Goal: Information Seeking & Learning: Learn about a topic

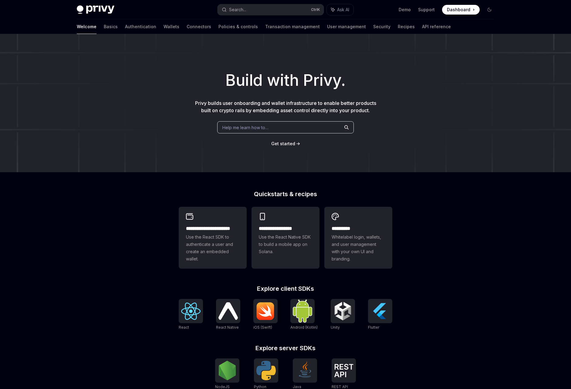
scroll to position [61, 0]
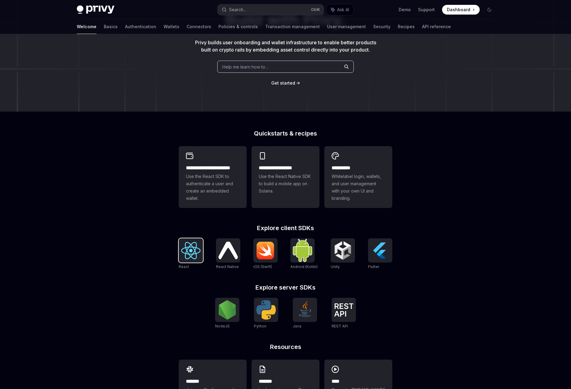
click at [182, 247] on img at bounding box center [190, 250] width 19 height 17
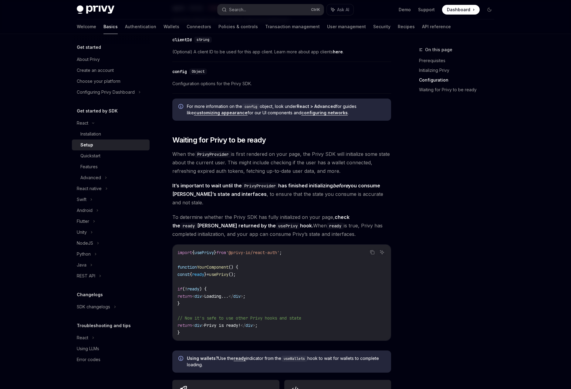
scroll to position [485, 0]
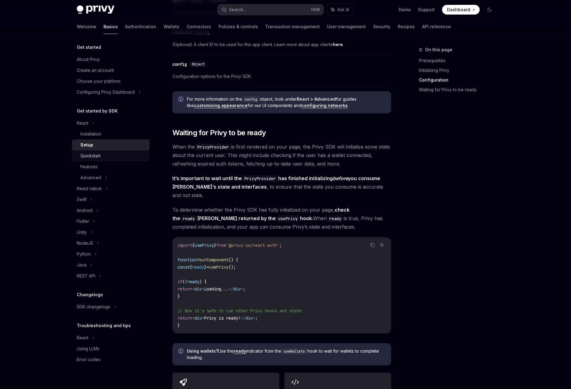
click at [110, 154] on div "Quickstart" at bounding box center [112, 155] width 65 height 7
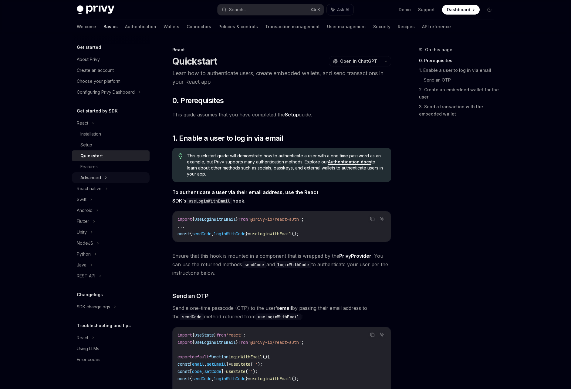
click at [109, 173] on div "Advanced" at bounding box center [111, 177] width 78 height 11
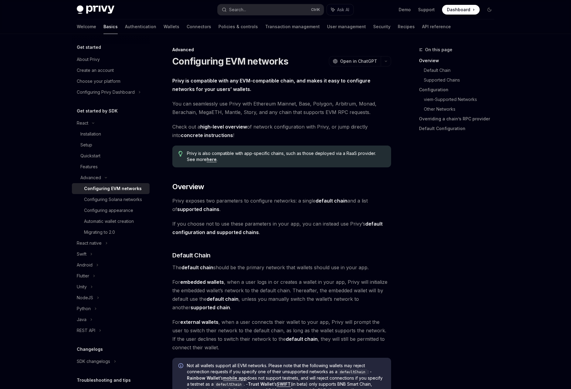
click at [110, 192] on div "Configuring EVM networks" at bounding box center [113, 188] width 58 height 7
click at [111, 202] on div "Configuring Solana networks" at bounding box center [113, 199] width 58 height 7
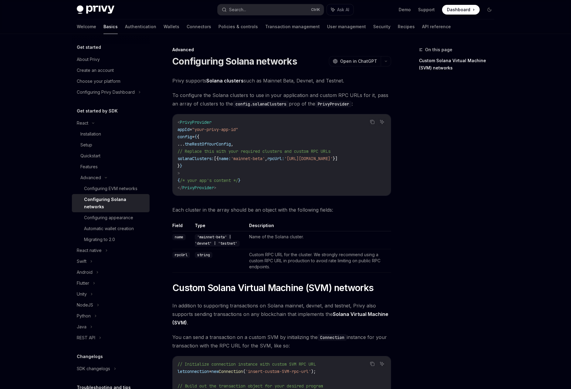
click at [111, 212] on link "Configuring Solana networks" at bounding box center [111, 203] width 78 height 18
drag, startPoint x: 114, startPoint y: 222, endPoint x: 117, endPoint y: 220, distance: 3.7
click at [114, 222] on link "Configuring appearance" at bounding box center [111, 217] width 78 height 11
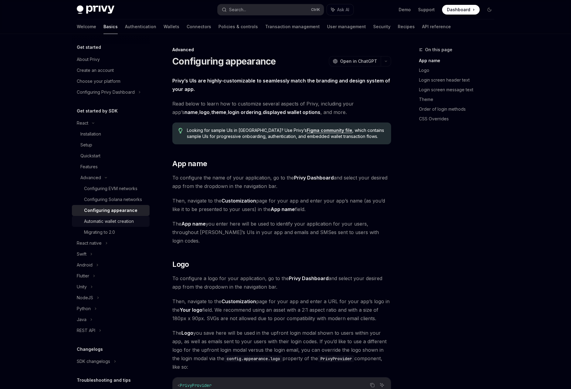
click at [113, 225] on div "Automatic wallet creation" at bounding box center [109, 221] width 50 height 7
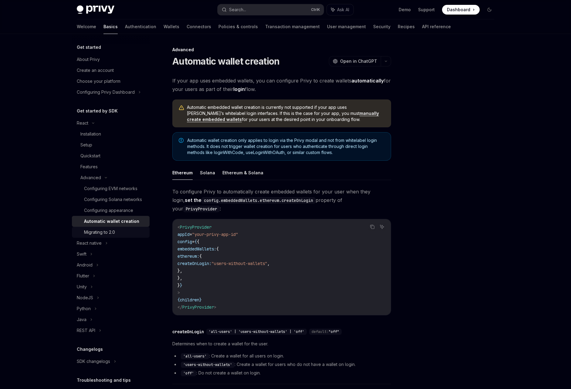
click at [109, 236] on div "Migrating to 2.0" at bounding box center [99, 232] width 31 height 7
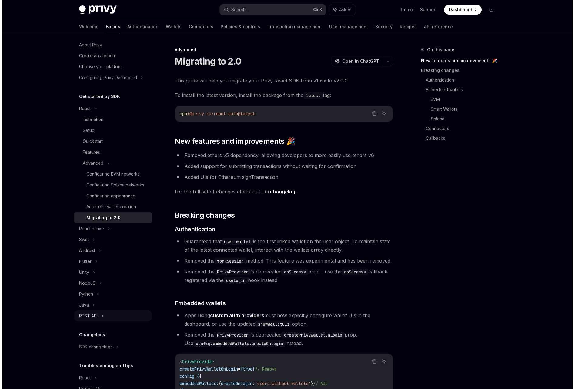
scroll to position [50, 0]
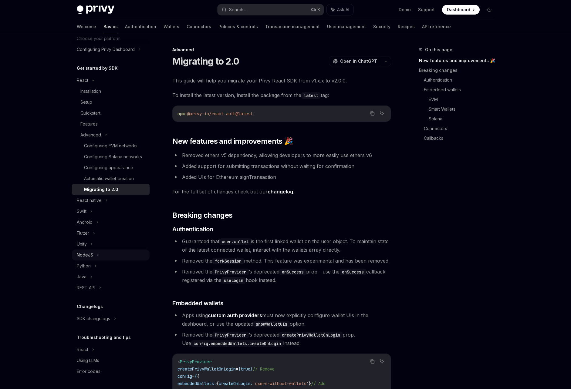
click at [98, 257] on icon at bounding box center [98, 254] width 2 height 7
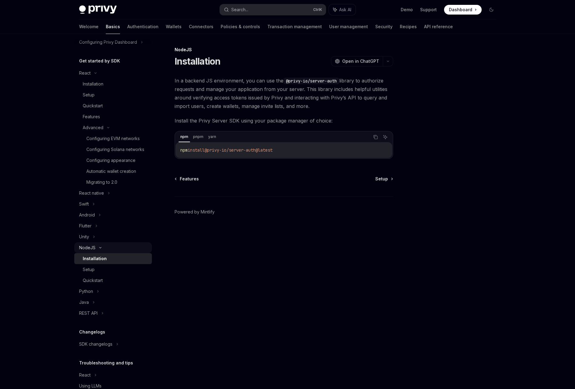
click at [98, 253] on div "NodeJS" at bounding box center [113, 247] width 78 height 11
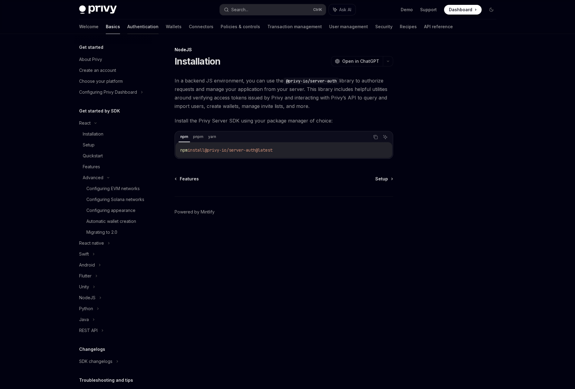
click at [128, 28] on link "Authentication" at bounding box center [142, 26] width 31 height 15
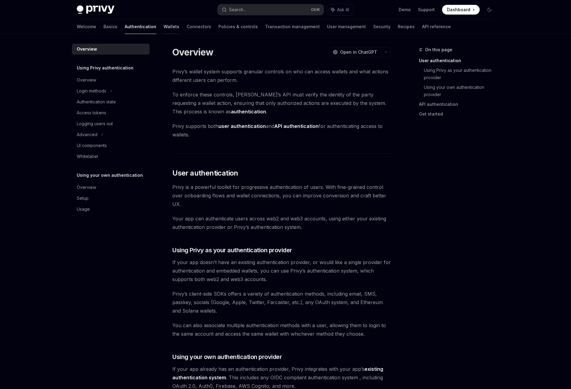
click at [163, 28] on link "Wallets" at bounding box center [171, 26] width 16 height 15
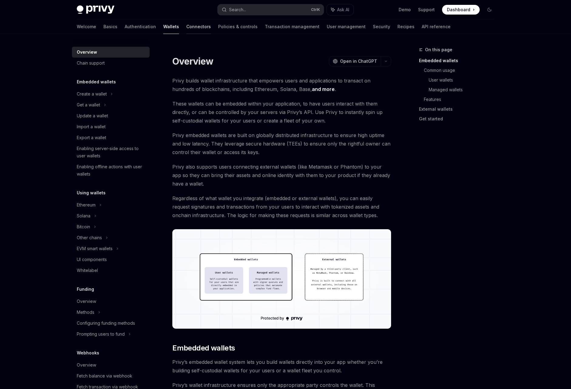
click at [186, 29] on link "Connectors" at bounding box center [198, 26] width 25 height 15
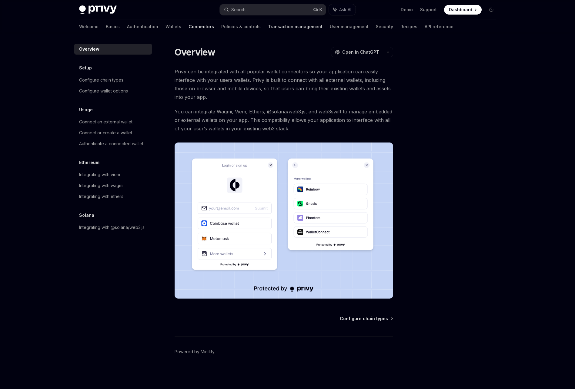
click at [268, 31] on link "Transaction management" at bounding box center [295, 26] width 55 height 15
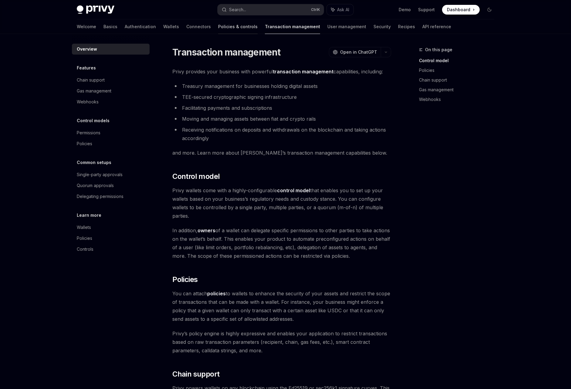
click at [218, 32] on link "Policies & controls" at bounding box center [237, 26] width 39 height 15
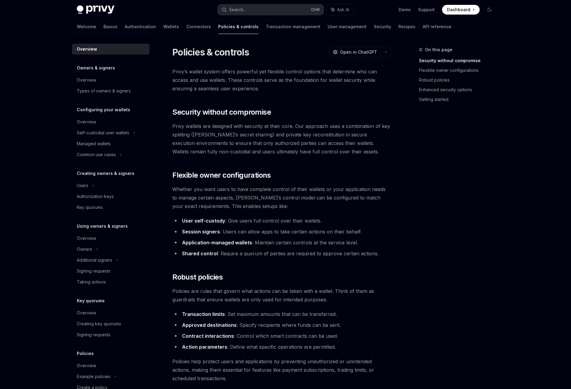
click at [150, 28] on div "Welcome Basics Authentication Wallets Connectors Policies & controls Transactio…" at bounding box center [264, 26] width 374 height 15
click at [125, 32] on link "Authentication" at bounding box center [140, 26] width 31 height 15
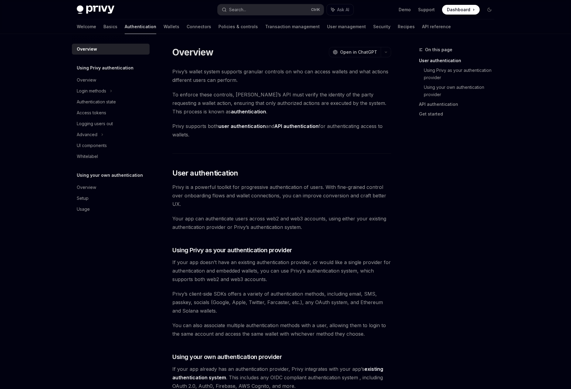
click at [125, 32] on link "Authentication" at bounding box center [141, 26] width 32 height 15
click at [103, 34] on div at bounding box center [110, 34] width 14 height 1
type textarea "*"
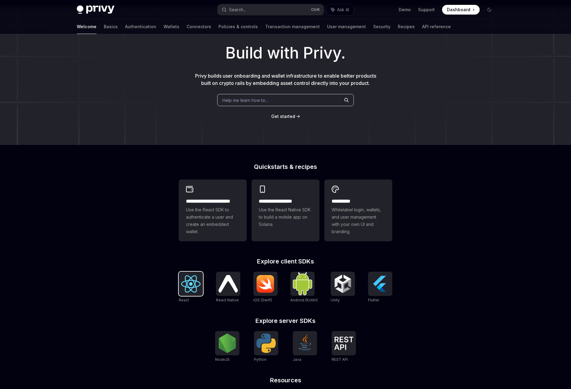
scroll to position [30, 0]
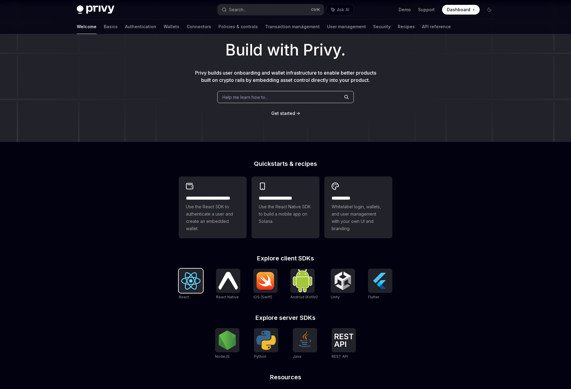
click at [201, 280] on div at bounding box center [191, 281] width 24 height 24
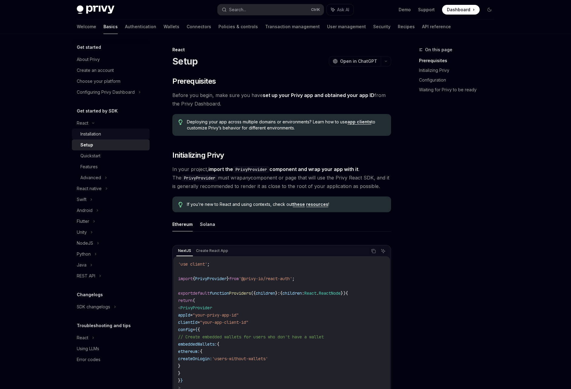
click at [101, 135] on div "Installation" at bounding box center [90, 133] width 21 height 7
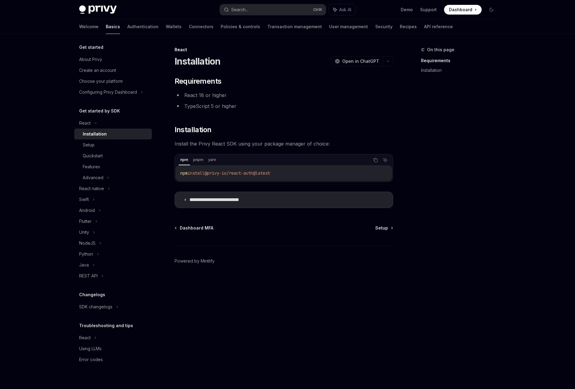
click at [294, 377] on div "**********" at bounding box center [227, 217] width 335 height 343
drag, startPoint x: 290, startPoint y: 172, endPoint x: 176, endPoint y: 169, distance: 113.4
click at [176, 169] on div "npm install @privy-io/react-auth@latest" at bounding box center [284, 173] width 217 height 16
click at [203, 167] on div "npm install @privy-io/react-auth@latest" at bounding box center [284, 173] width 217 height 16
drag, startPoint x: 210, startPoint y: 172, endPoint x: 281, endPoint y: 169, distance: 70.7
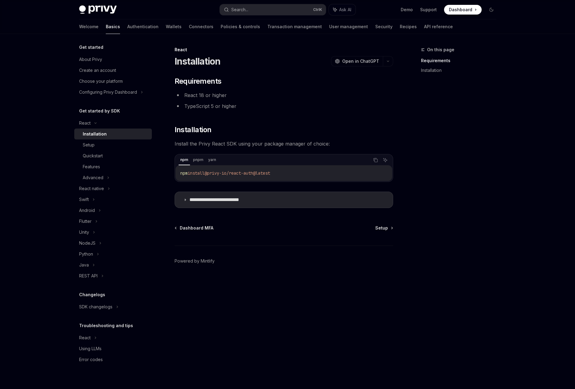
click at [282, 170] on code "npm install @privy-io/react-auth@latest" at bounding box center [283, 172] width 207 height 7
drag, startPoint x: 283, startPoint y: 172, endPoint x: 176, endPoint y: 172, distance: 106.7
click at [176, 172] on div "yarn add @privy-io/react-auth@latest" at bounding box center [284, 173] width 217 height 16
copy span "yarn add @privy-io/react-auth@latest"
click at [360, 363] on div "**********" at bounding box center [227, 217] width 335 height 343
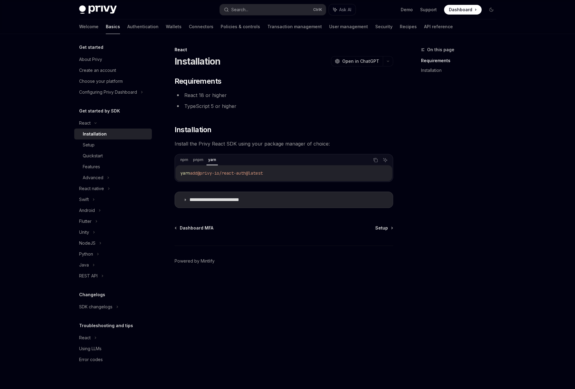
drag, startPoint x: 258, startPoint y: 173, endPoint x: 180, endPoint y: 172, distance: 77.9
click at [180, 172] on code "yarn add @privy-io/react-auth@latest" at bounding box center [283, 172] width 207 height 7
drag, startPoint x: 291, startPoint y: 175, endPoint x: 179, endPoint y: 169, distance: 111.7
click at [179, 169] on div "npm install @privy-io/react-auth@latest" at bounding box center [284, 173] width 217 height 16
copy span "npm install @privy-io/react-auth@latest"
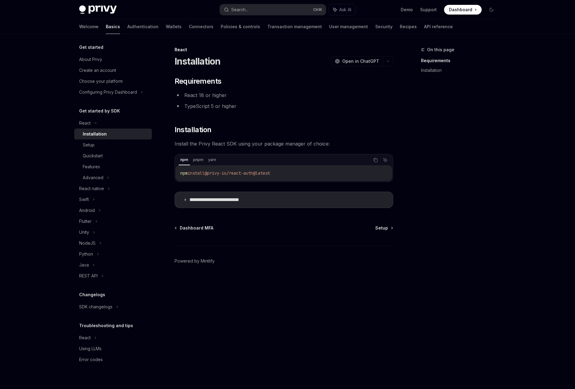
click at [257, 351] on div "**********" at bounding box center [227, 217] width 335 height 343
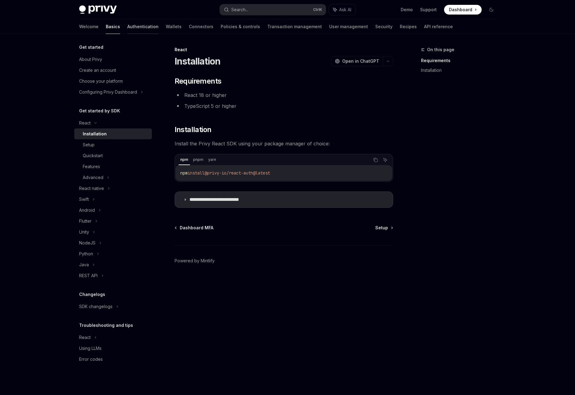
click at [127, 25] on link "Authentication" at bounding box center [142, 26] width 31 height 15
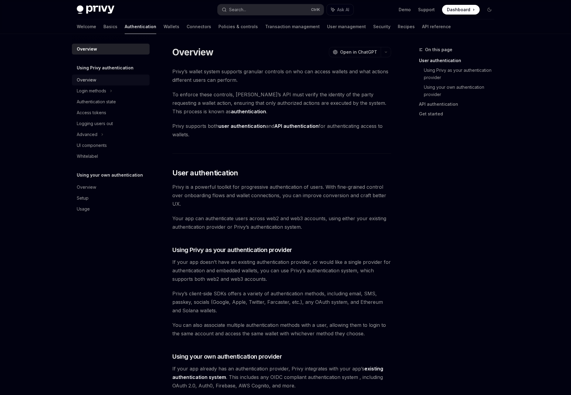
click at [113, 83] on div "Overview" at bounding box center [111, 79] width 69 height 7
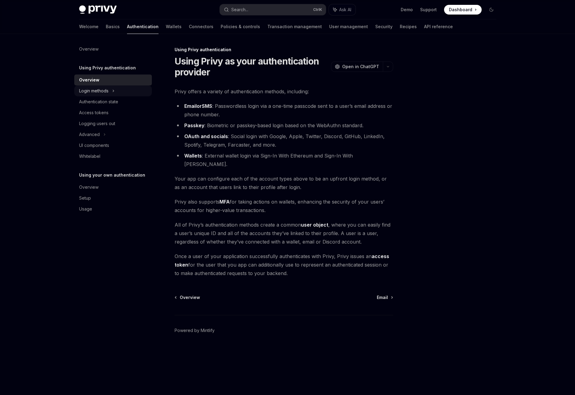
click at [107, 90] on div "Login methods" at bounding box center [93, 90] width 29 height 7
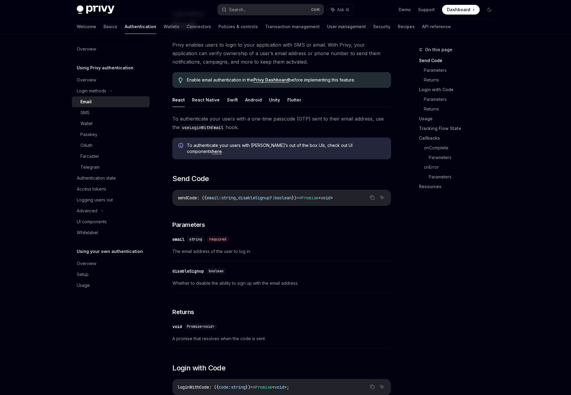
scroll to position [30, 0]
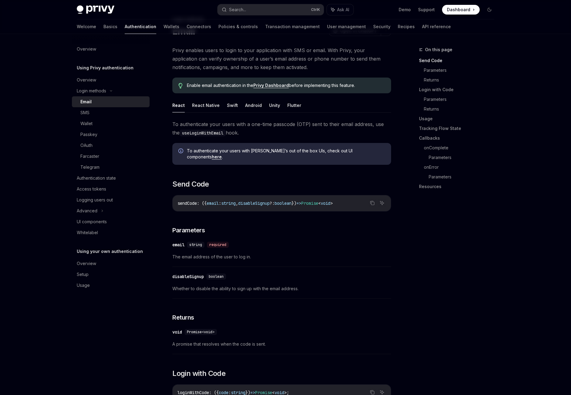
click at [187, 105] on ul "React React Native Swift Android Unity Flutter" at bounding box center [281, 105] width 219 height 15
click at [199, 107] on button "React Native" at bounding box center [206, 105] width 28 height 14
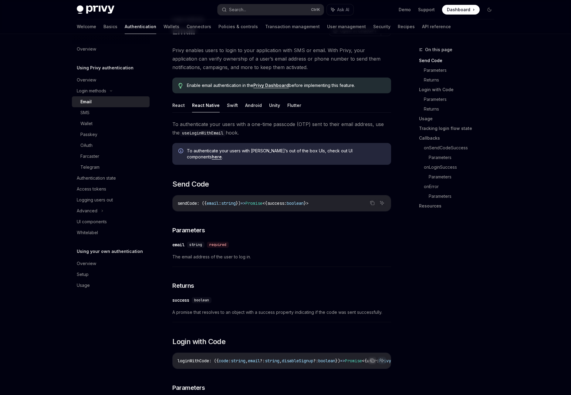
click at [176, 105] on button "React" at bounding box center [178, 105] width 12 height 14
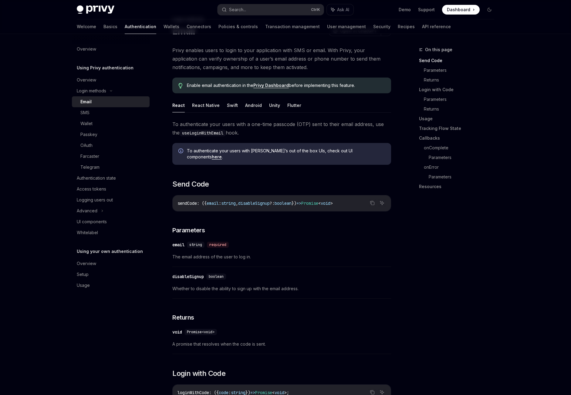
click at [122, 82] on div "Overview" at bounding box center [111, 79] width 69 height 7
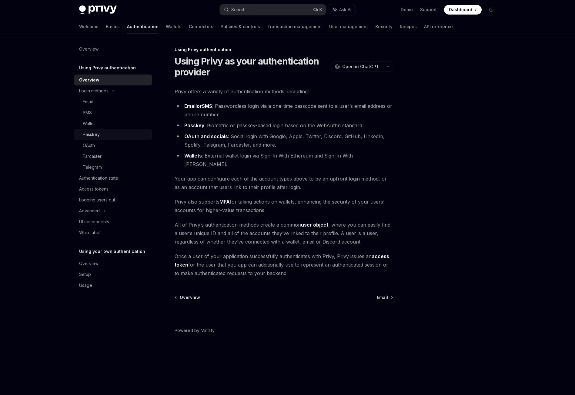
click at [116, 129] on link "Passkey" at bounding box center [113, 134] width 78 height 11
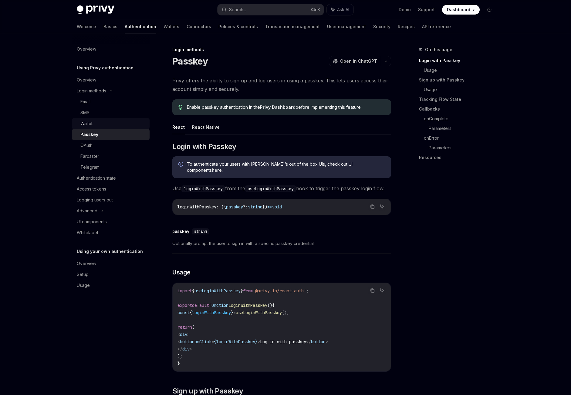
click at [115, 121] on div "Wallet" at bounding box center [112, 123] width 65 height 7
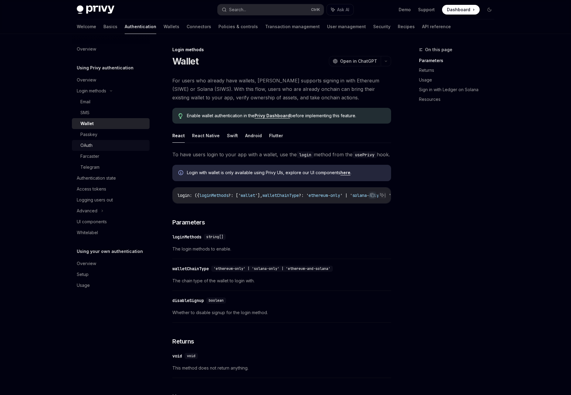
click at [110, 147] on div "OAuth" at bounding box center [112, 145] width 65 height 7
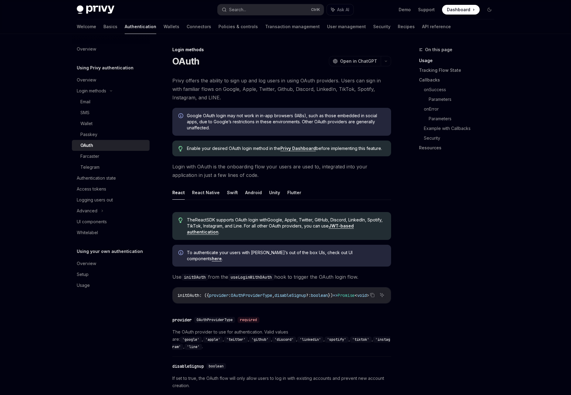
click at [180, 194] on button "React" at bounding box center [178, 193] width 12 height 14
click at [198, 193] on button "React Native" at bounding box center [206, 193] width 28 height 14
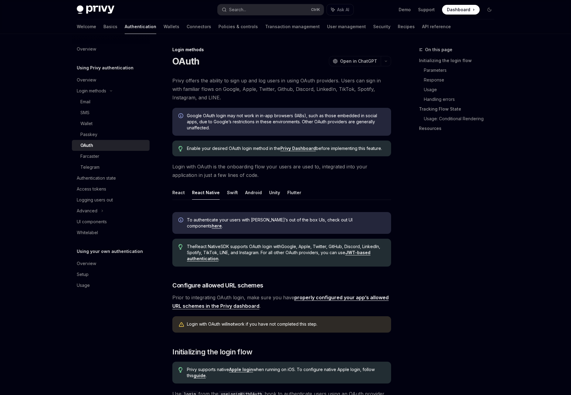
click at [178, 193] on button "React" at bounding box center [178, 193] width 12 height 14
type textarea "*"
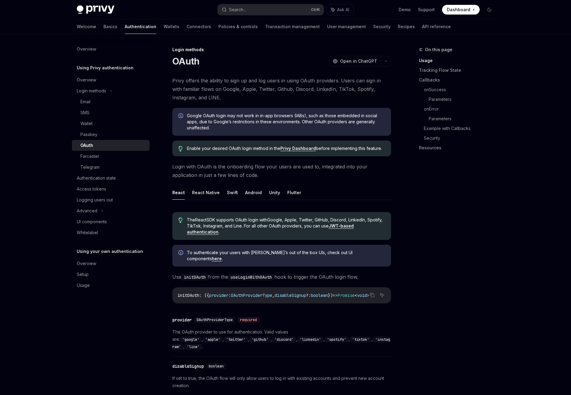
click at [475, 220] on div "On this page Usage Tracking Flow State Callbacks onSuccess Parameters onError P…" at bounding box center [453, 220] width 92 height 349
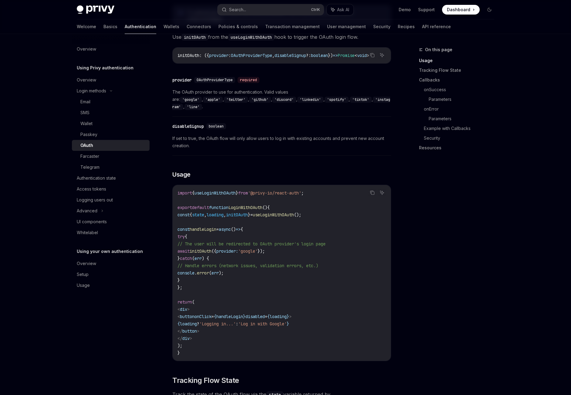
scroll to position [394, 0]
